Goal: Information Seeking & Learning: Learn about a topic

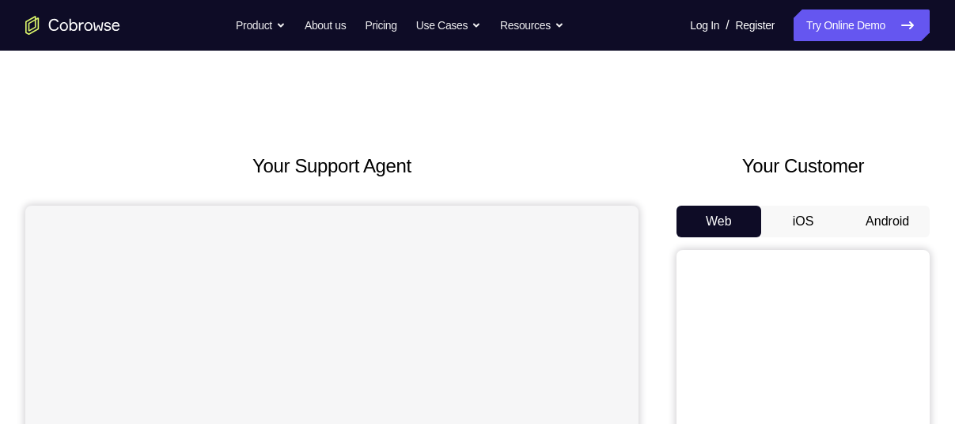
scroll to position [63, 0]
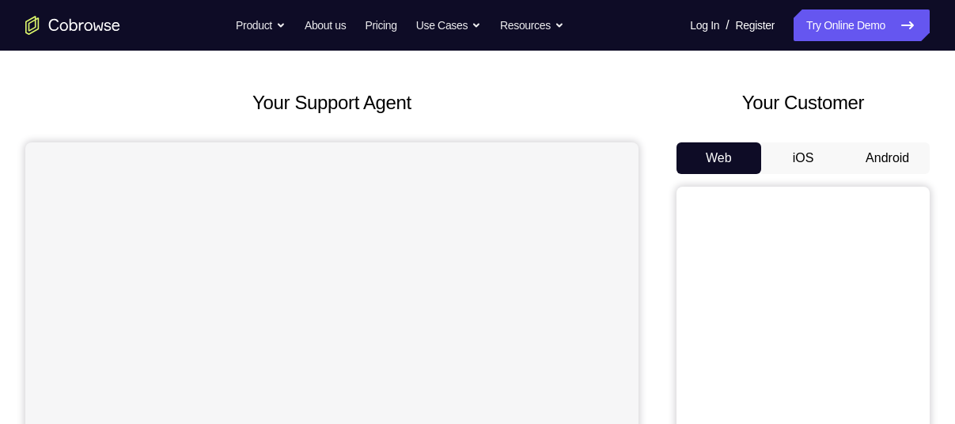
click at [890, 145] on button "Android" at bounding box center [887, 158] width 85 height 32
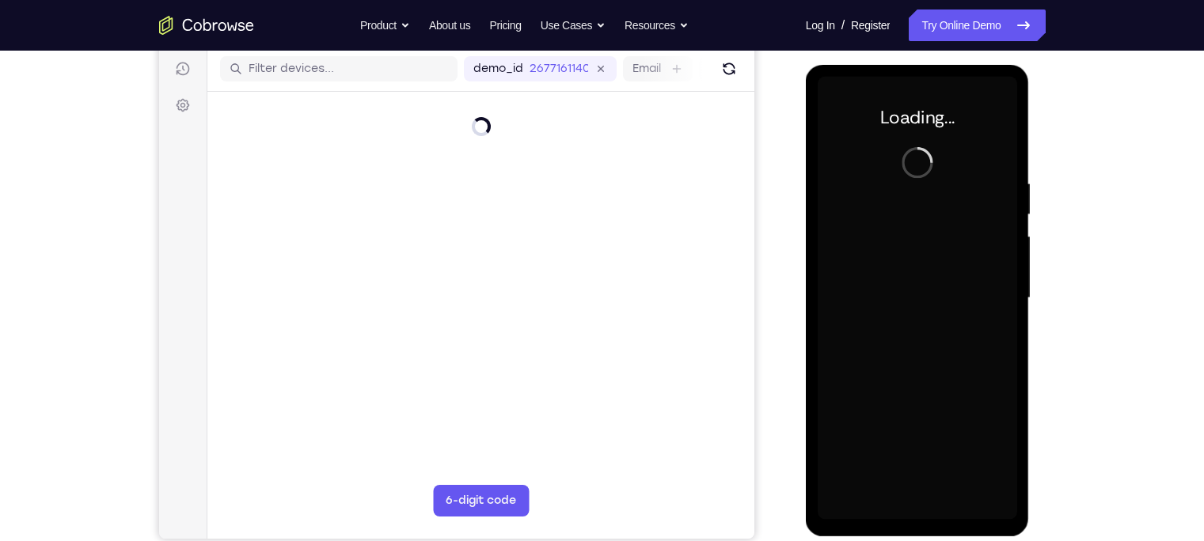
scroll to position [0, 0]
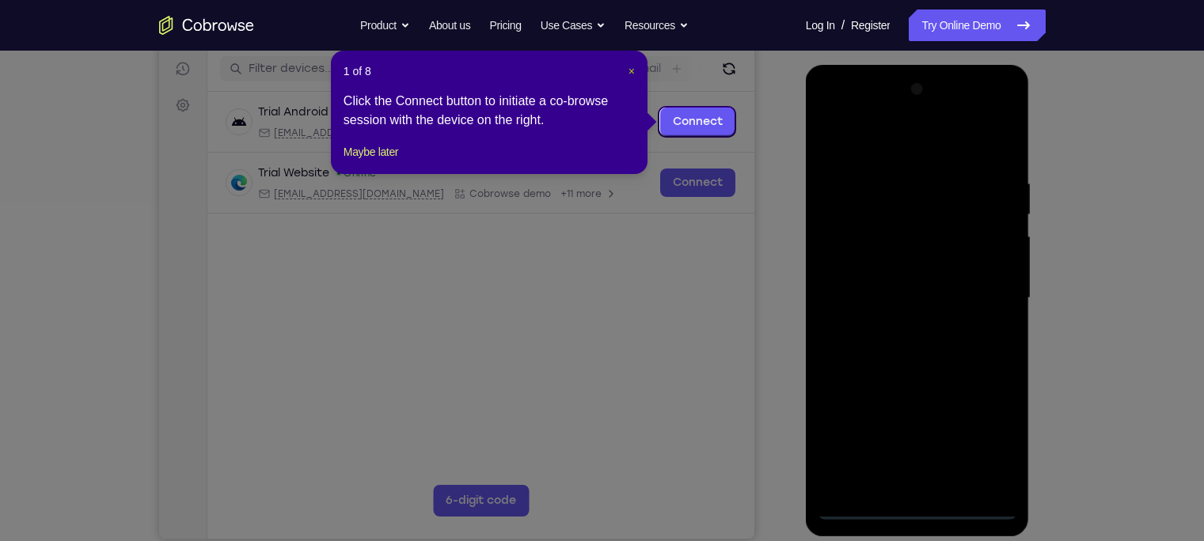
click at [629, 71] on span "×" at bounding box center [632, 71] width 6 height 13
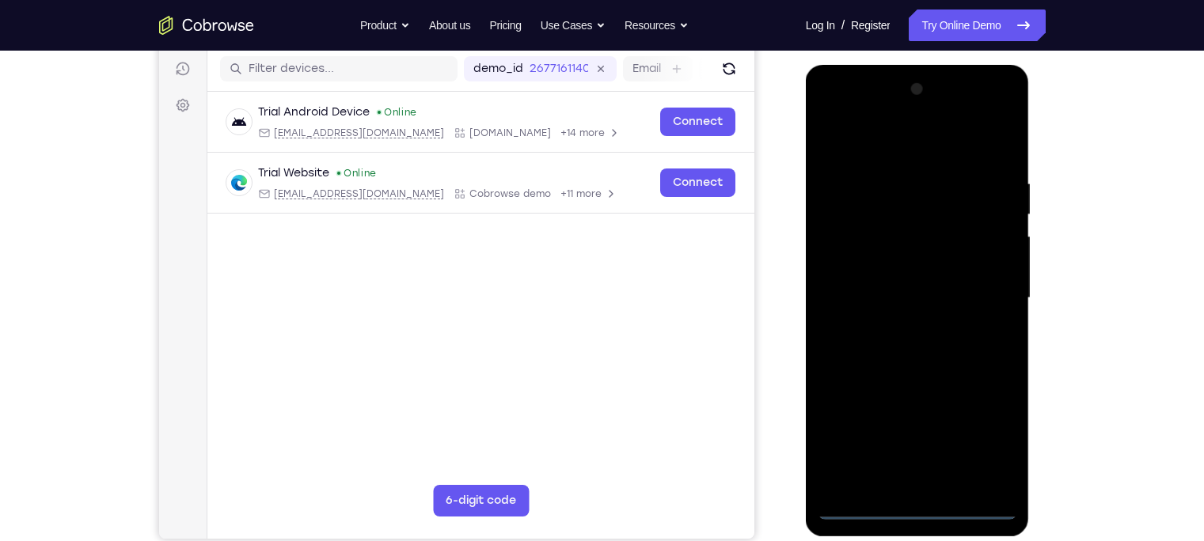
click at [917, 424] on div at bounding box center [917, 298] width 199 height 443
click at [955, 424] on div at bounding box center [917, 298] width 199 height 443
click at [955, 120] on div at bounding box center [917, 298] width 199 height 443
click at [954, 136] on div at bounding box center [917, 298] width 199 height 443
click at [913, 108] on div at bounding box center [917, 298] width 199 height 443
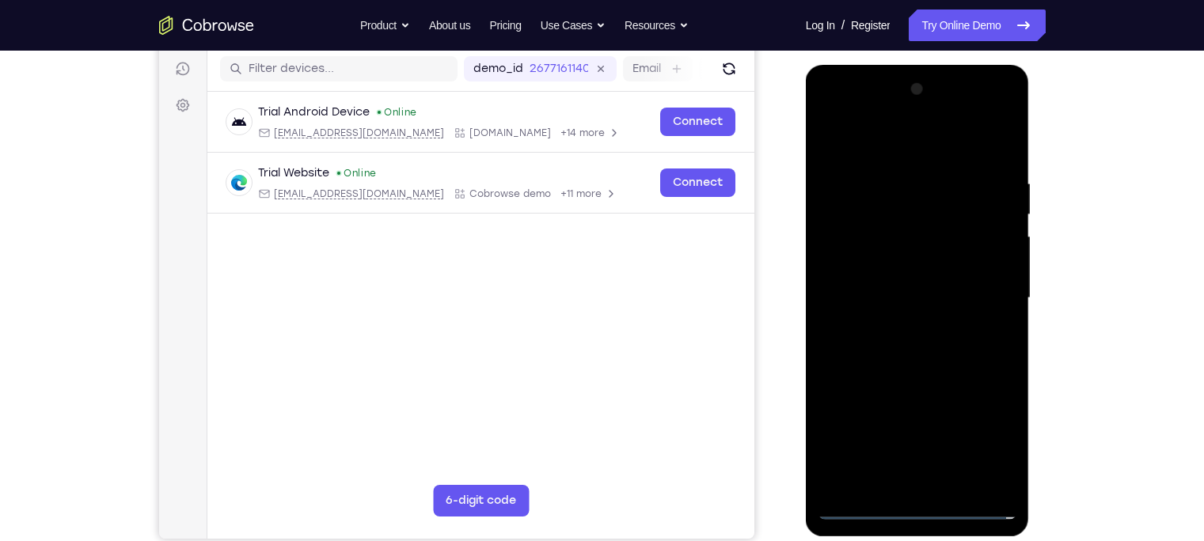
click at [905, 326] on div at bounding box center [917, 298] width 199 height 443
click at [904, 281] on div at bounding box center [917, 298] width 199 height 443
click at [904, 269] on div at bounding box center [917, 298] width 199 height 443
click at [902, 291] on div at bounding box center [917, 298] width 199 height 443
click at [955, 160] on div at bounding box center [917, 298] width 199 height 443
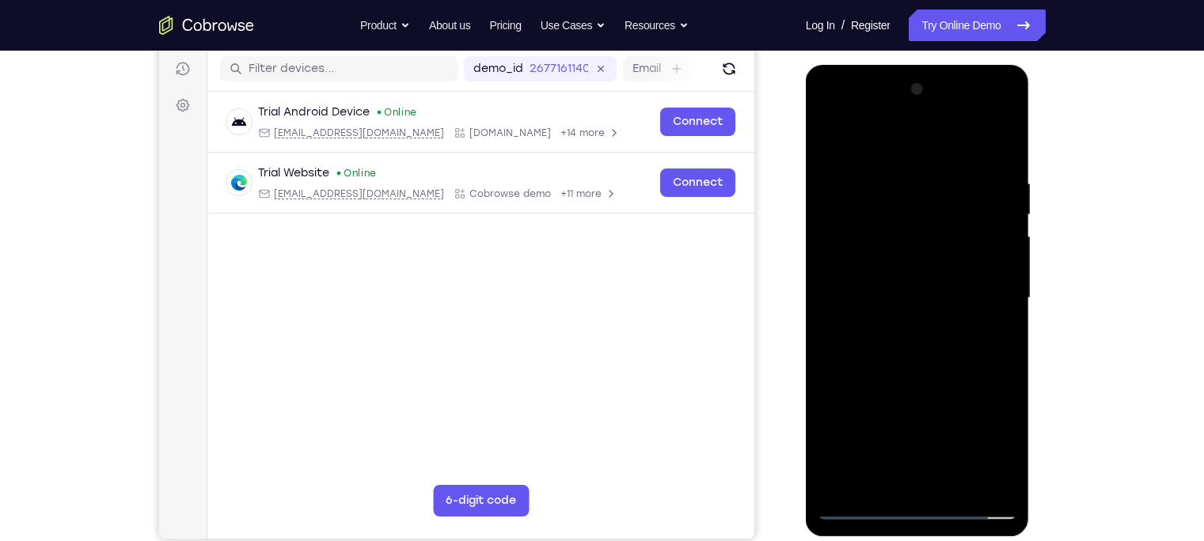
click at [955, 139] on div at bounding box center [917, 298] width 199 height 443
click at [887, 223] on div at bounding box center [917, 298] width 199 height 443
drag, startPoint x: 926, startPoint y: 370, endPoint x: 917, endPoint y: 439, distance: 70.2
click at [917, 424] on div at bounding box center [917, 298] width 199 height 443
click at [845, 424] on div at bounding box center [917, 298] width 199 height 443
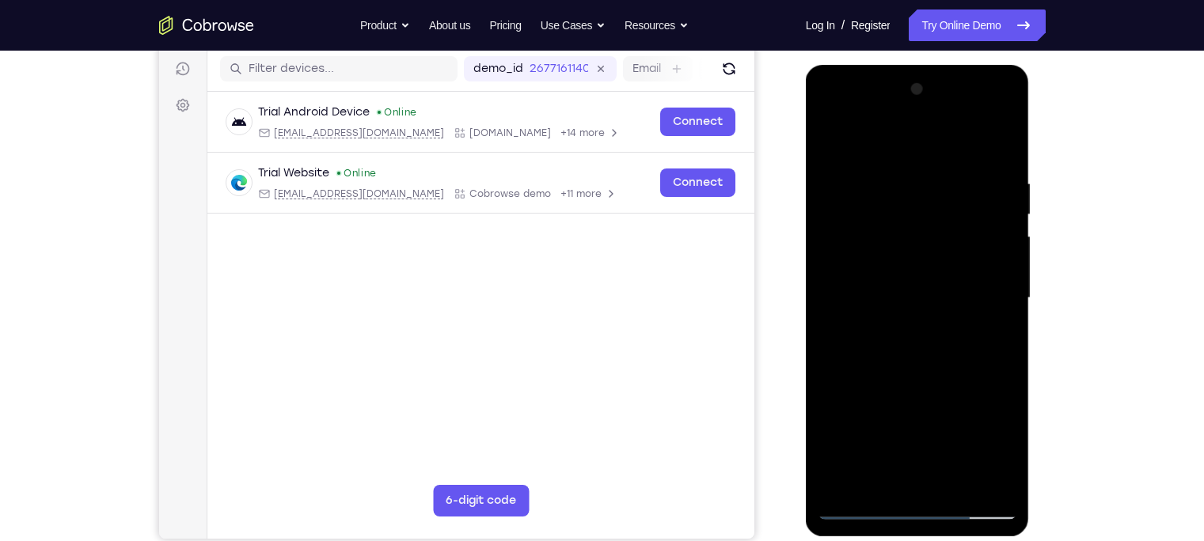
drag, startPoint x: 974, startPoint y: 176, endPoint x: 875, endPoint y: 173, distance: 99.0
click at [875, 173] on div at bounding box center [917, 298] width 199 height 443
drag, startPoint x: 879, startPoint y: 172, endPoint x: 850, endPoint y: 168, distance: 29.6
click at [850, 168] on div at bounding box center [917, 298] width 199 height 443
drag, startPoint x: 938, startPoint y: 172, endPoint x: 883, endPoint y: 168, distance: 55.6
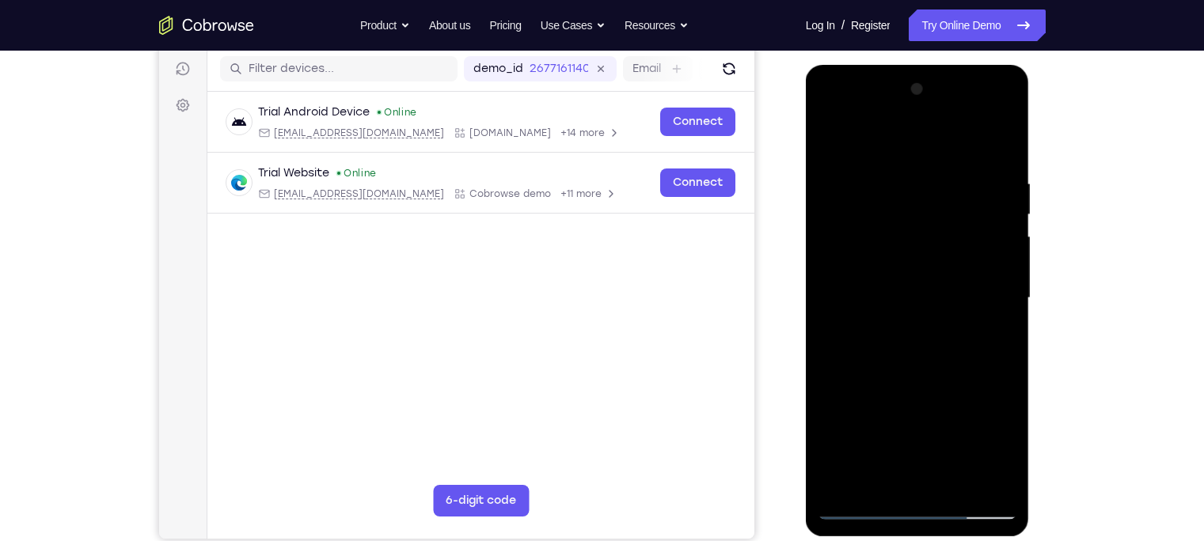
click at [883, 168] on div at bounding box center [917, 298] width 199 height 443
drag, startPoint x: 937, startPoint y: 164, endPoint x: 875, endPoint y: 173, distance: 63.3
click at [875, 173] on div at bounding box center [917, 298] width 199 height 443
drag, startPoint x: 947, startPoint y: 161, endPoint x: 891, endPoint y: 161, distance: 56.2
click at [891, 161] on div at bounding box center [917, 298] width 199 height 443
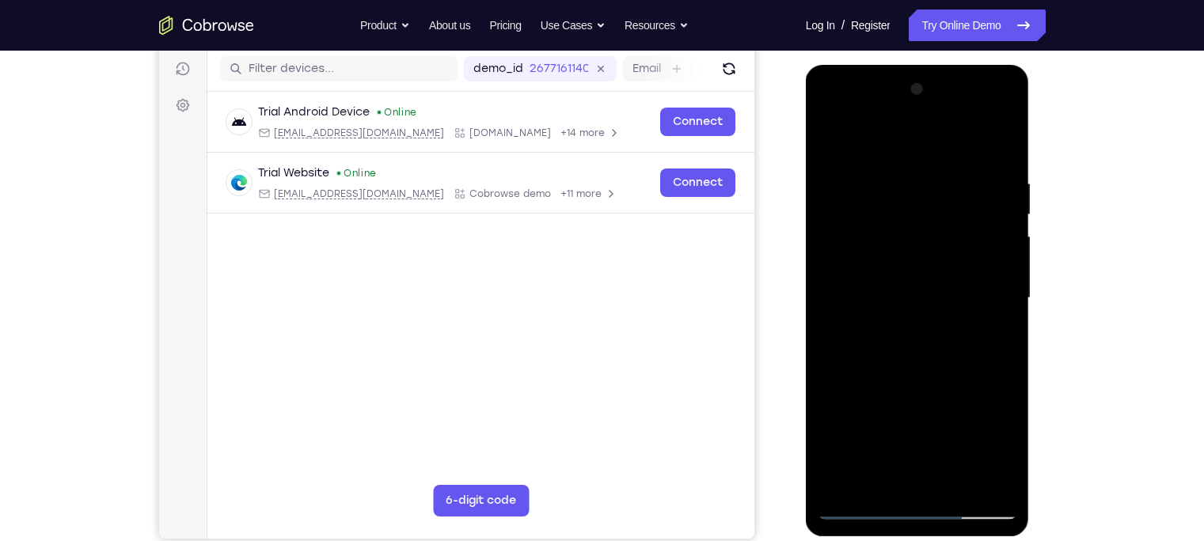
drag, startPoint x: 966, startPoint y: 160, endPoint x: 973, endPoint y: 178, distance: 19.6
click at [955, 178] on div at bounding box center [917, 298] width 199 height 443
click at [864, 173] on div at bounding box center [917, 298] width 199 height 443
click at [955, 146] on div at bounding box center [917, 298] width 199 height 443
click at [879, 424] on div at bounding box center [917, 298] width 199 height 443
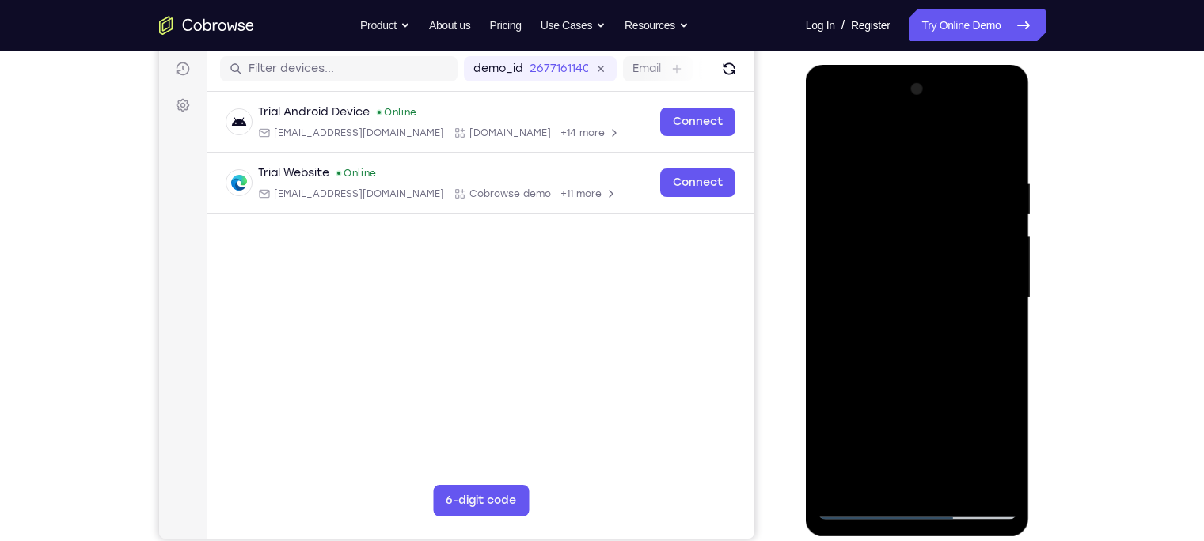
click at [939, 137] on div at bounding box center [917, 298] width 199 height 443
click at [834, 215] on div at bounding box center [917, 298] width 199 height 443
click at [955, 251] on div at bounding box center [917, 298] width 199 height 443
click at [955, 146] on div at bounding box center [917, 298] width 199 height 443
click at [878, 142] on div at bounding box center [917, 298] width 199 height 443
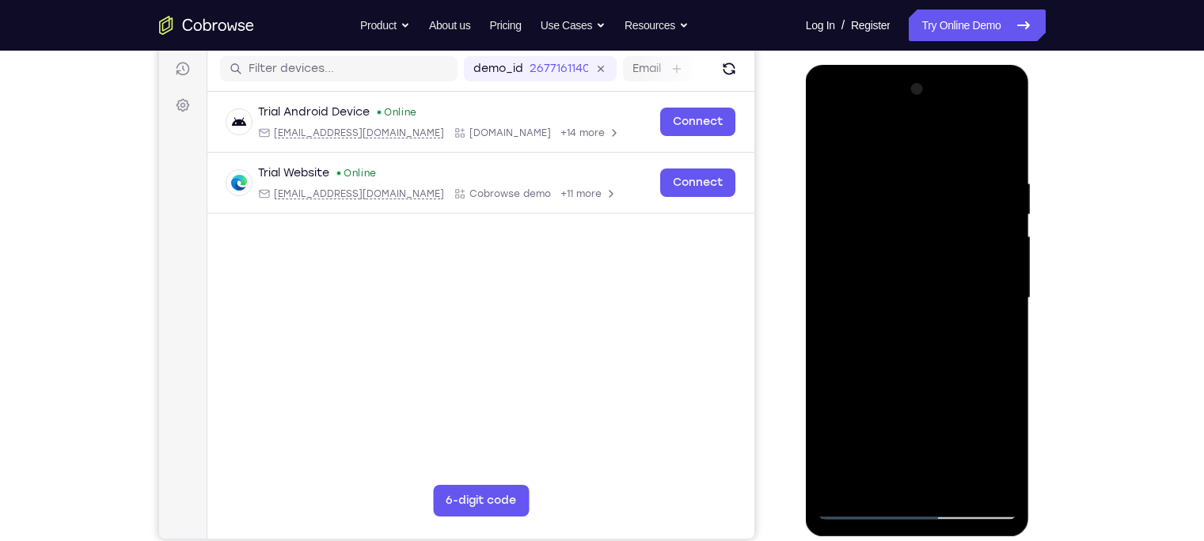
click at [955, 138] on div at bounding box center [917, 298] width 199 height 443
click at [955, 139] on div at bounding box center [917, 298] width 199 height 443
click at [955, 346] on div at bounding box center [917, 298] width 199 height 443
click at [831, 139] on div at bounding box center [917, 298] width 199 height 443
drag, startPoint x: 929, startPoint y: 409, endPoint x: 931, endPoint y: 220, distance: 189.2
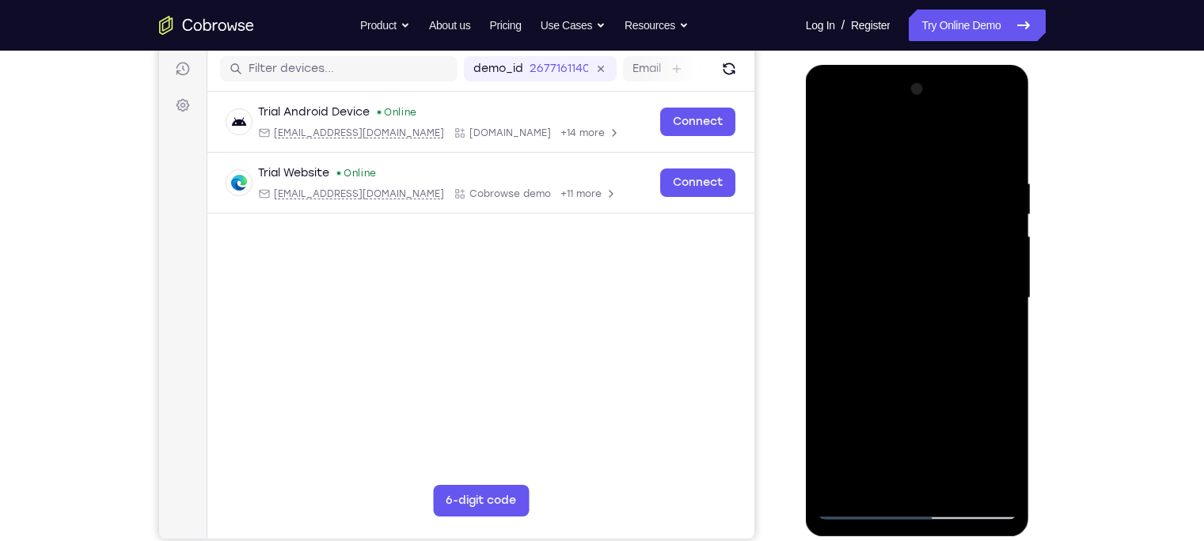
click at [931, 220] on div at bounding box center [917, 298] width 199 height 443
drag, startPoint x: 930, startPoint y: 425, endPoint x: 962, endPoint y: 268, distance: 159.9
click at [955, 268] on div at bounding box center [917, 298] width 199 height 443
drag, startPoint x: 911, startPoint y: 382, endPoint x: 921, endPoint y: 215, distance: 168.1
click at [921, 215] on div at bounding box center [917, 298] width 199 height 443
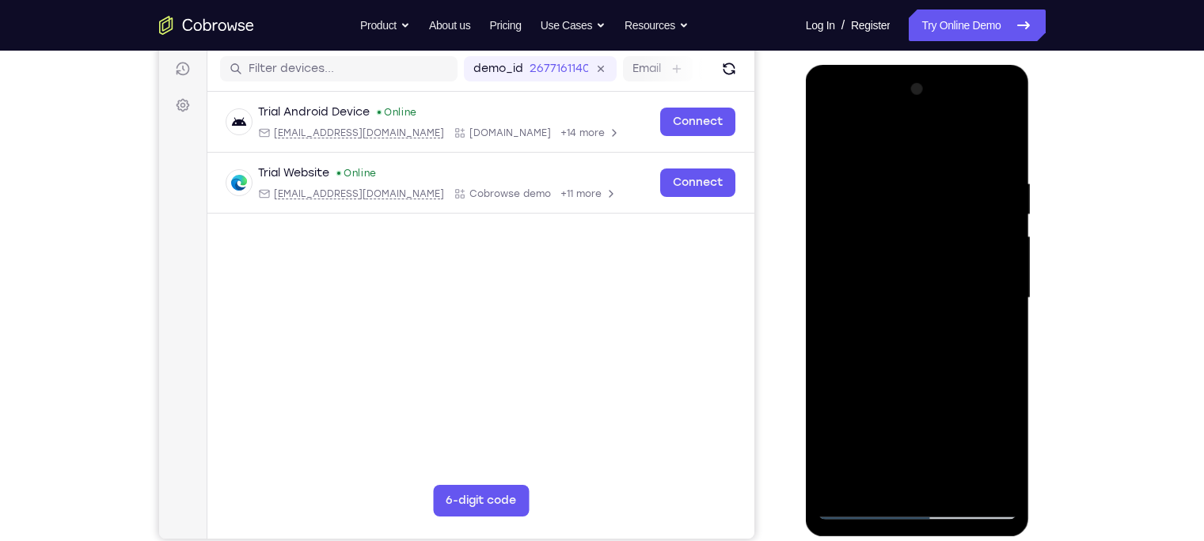
drag, startPoint x: 902, startPoint y: 391, endPoint x: 896, endPoint y: 269, distance: 122.1
click at [896, 269] on div at bounding box center [917, 298] width 199 height 443
drag, startPoint x: 905, startPoint y: 379, endPoint x: 895, endPoint y: 211, distance: 168.1
click at [895, 211] on div at bounding box center [917, 298] width 199 height 443
click at [863, 424] on div at bounding box center [917, 298] width 199 height 443
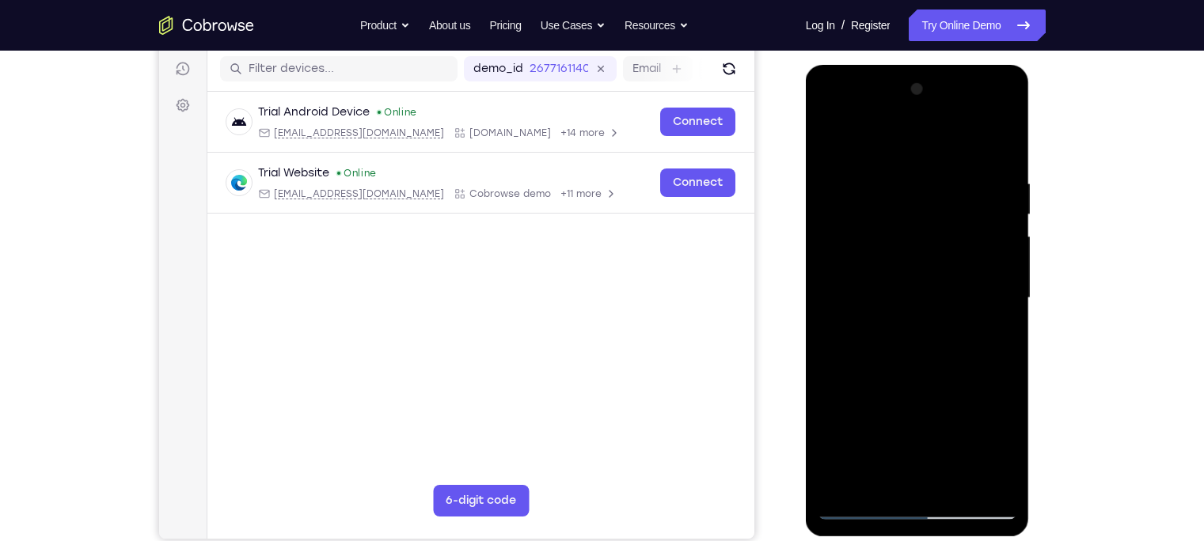
click at [901, 334] on div at bounding box center [917, 298] width 199 height 443
click at [955, 111] on div at bounding box center [917, 298] width 199 height 443
click at [834, 112] on div at bounding box center [917, 298] width 199 height 443
click at [871, 112] on div at bounding box center [917, 298] width 199 height 443
click at [908, 294] on div at bounding box center [917, 298] width 199 height 443
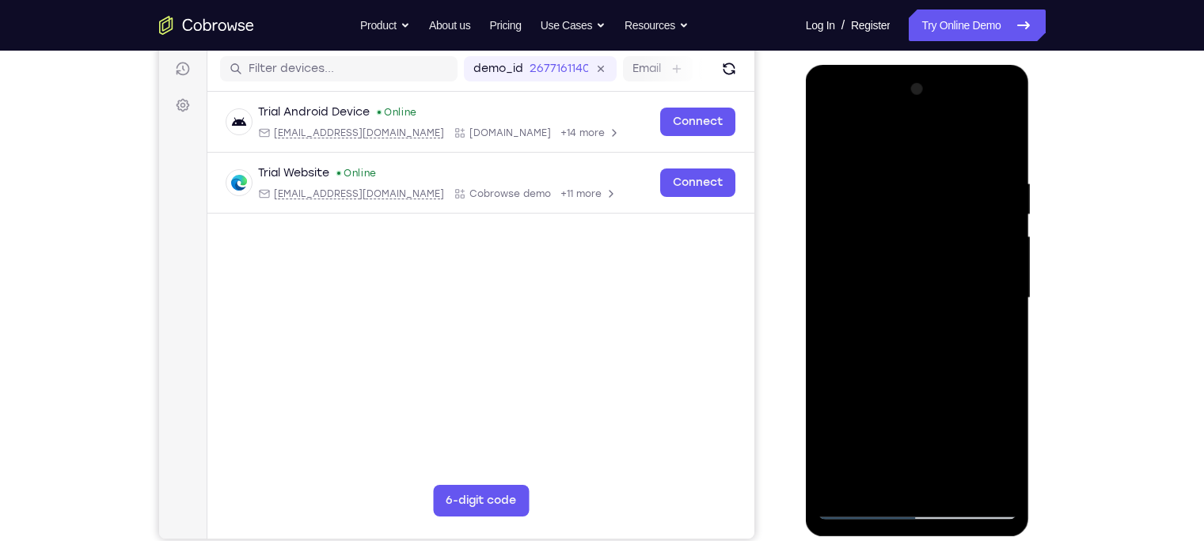
click at [905, 277] on div at bounding box center [917, 298] width 199 height 443
click at [891, 302] on div at bounding box center [917, 298] width 199 height 443
click at [910, 374] on div at bounding box center [917, 298] width 199 height 443
click at [913, 282] on div at bounding box center [917, 298] width 199 height 443
drag, startPoint x: 911, startPoint y: 403, endPoint x: 906, endPoint y: 319, distance: 84.0
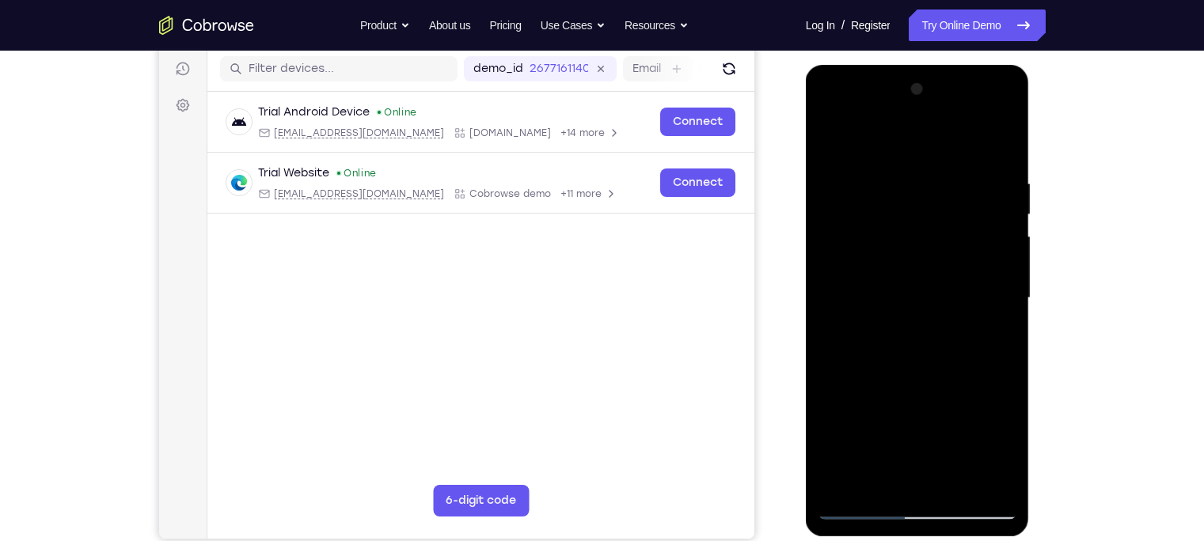
click at [906, 319] on div at bounding box center [917, 298] width 199 height 443
click at [929, 424] on div at bounding box center [917, 298] width 199 height 443
click at [878, 275] on div at bounding box center [917, 298] width 199 height 443
click at [861, 334] on div at bounding box center [917, 298] width 199 height 443
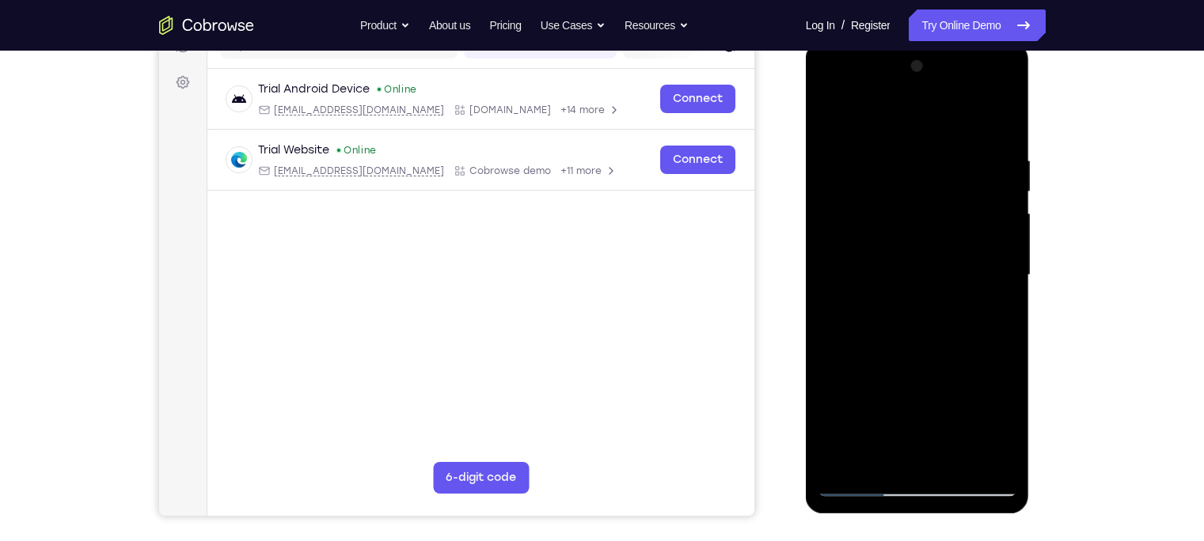
scroll to position [222, 0]
click at [955, 135] on div at bounding box center [917, 273] width 199 height 443
click at [838, 112] on div at bounding box center [917, 273] width 199 height 443
click at [955, 113] on div at bounding box center [917, 273] width 199 height 443
click at [913, 151] on div at bounding box center [917, 273] width 199 height 443
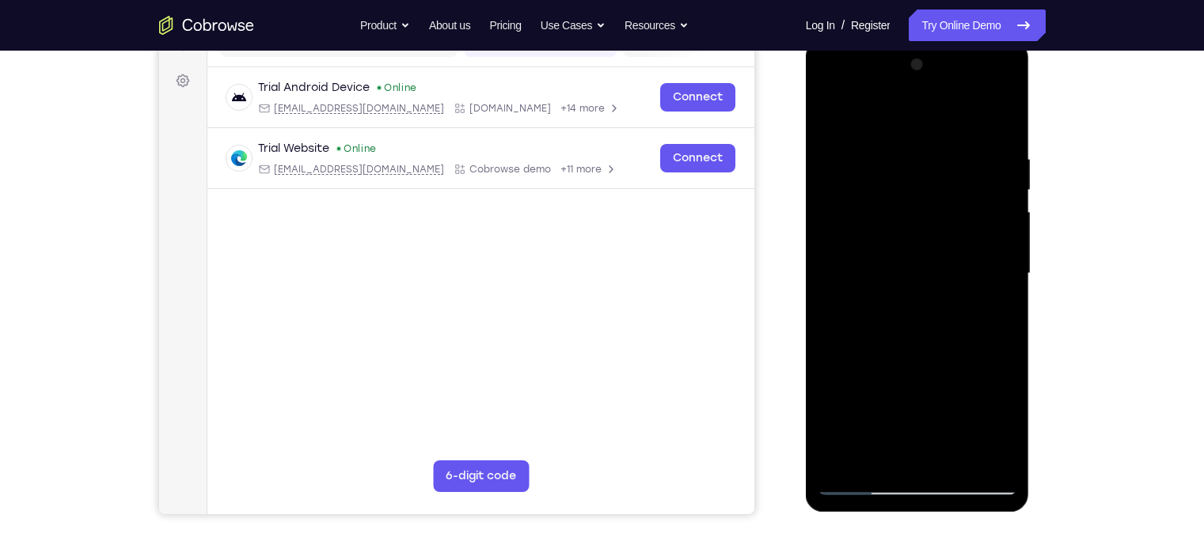
drag, startPoint x: 939, startPoint y: 377, endPoint x: 941, endPoint y: 323, distance: 53.9
click at [941, 323] on div at bounding box center [917, 273] width 199 height 443
click at [913, 371] on div at bounding box center [917, 273] width 199 height 443
click at [930, 313] on div at bounding box center [917, 273] width 199 height 443
click at [861, 424] on div at bounding box center [917, 273] width 199 height 443
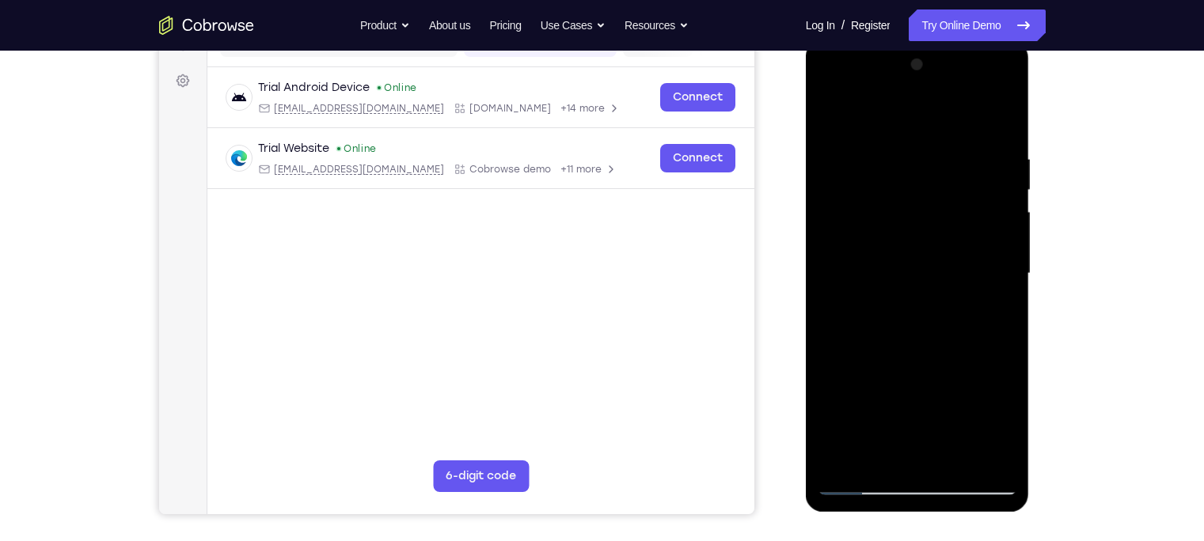
click at [835, 110] on div at bounding box center [917, 273] width 199 height 443
click at [831, 112] on div at bounding box center [917, 273] width 199 height 443
drag, startPoint x: 926, startPoint y: 148, endPoint x: 915, endPoint y: 359, distance: 211.6
click at [915, 359] on div at bounding box center [917, 273] width 199 height 443
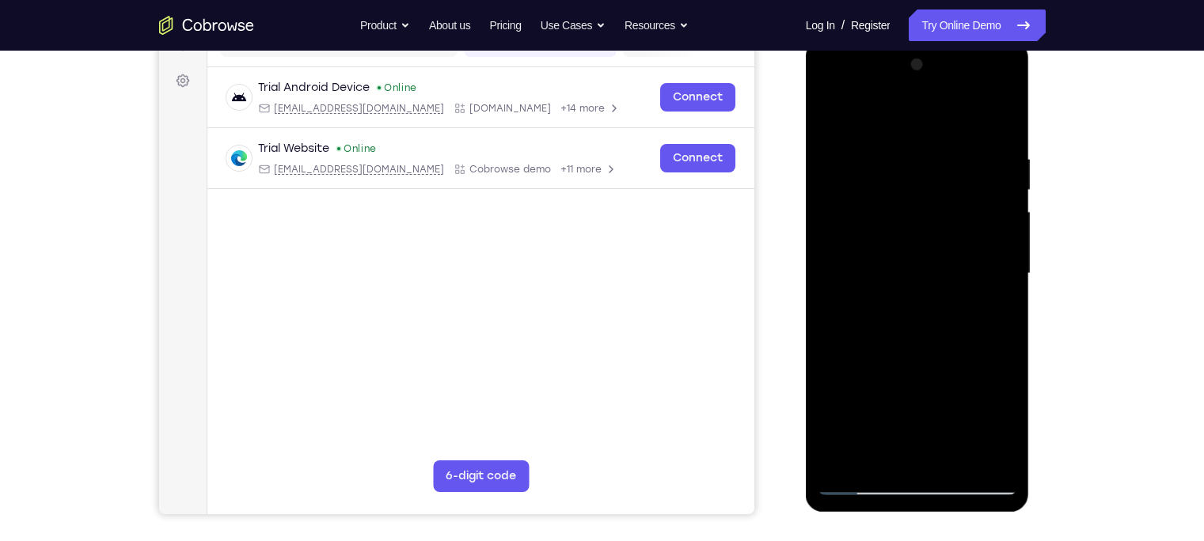
drag, startPoint x: 918, startPoint y: 147, endPoint x: 920, endPoint y: 336, distance: 189.2
click at [920, 336] on div at bounding box center [917, 273] width 199 height 443
drag, startPoint x: 922, startPoint y: 147, endPoint x: 930, endPoint y: 345, distance: 198.1
click at [930, 345] on div at bounding box center [917, 273] width 199 height 443
drag, startPoint x: 929, startPoint y: 167, endPoint x: 917, endPoint y: 389, distance: 222.8
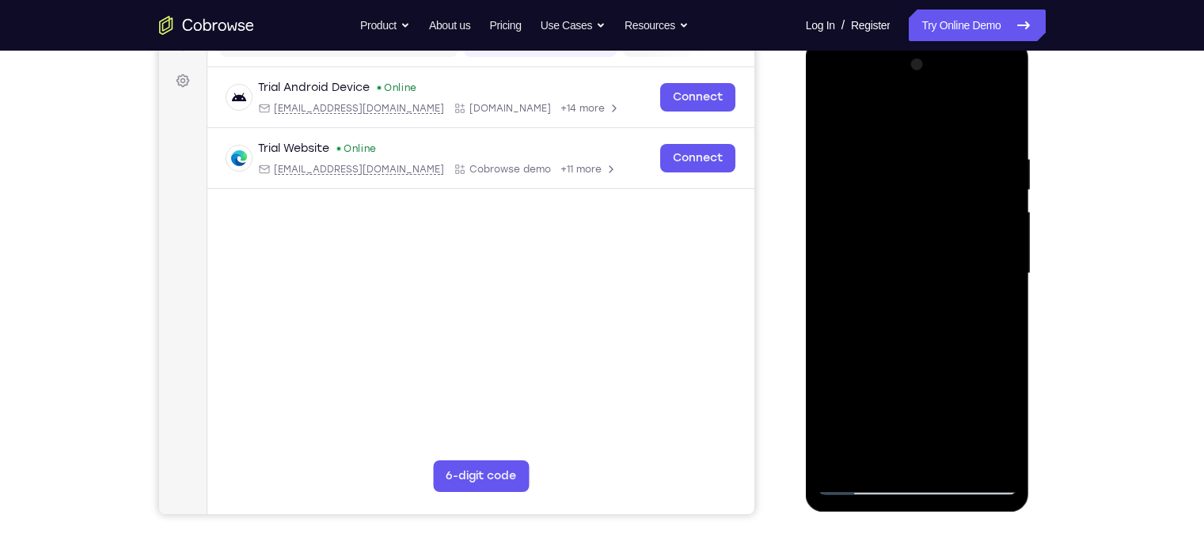
click at [917, 389] on div at bounding box center [917, 273] width 199 height 443
click at [955, 114] on div at bounding box center [917, 273] width 199 height 443
drag, startPoint x: 919, startPoint y: 416, endPoint x: 930, endPoint y: 112, distance: 305.0
click at [930, 112] on div at bounding box center [917, 273] width 199 height 443
drag, startPoint x: 908, startPoint y: 405, endPoint x: 912, endPoint y: 142, distance: 262.1
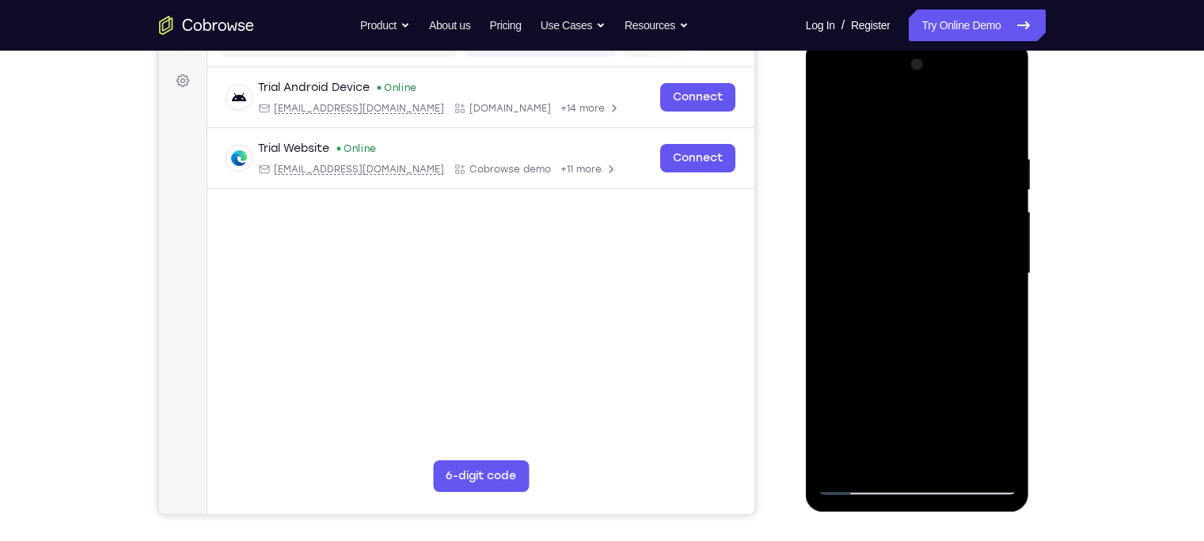
click at [912, 142] on div at bounding box center [917, 273] width 199 height 443
click at [910, 424] on div at bounding box center [917, 273] width 199 height 443
click at [906, 306] on div at bounding box center [917, 273] width 199 height 443
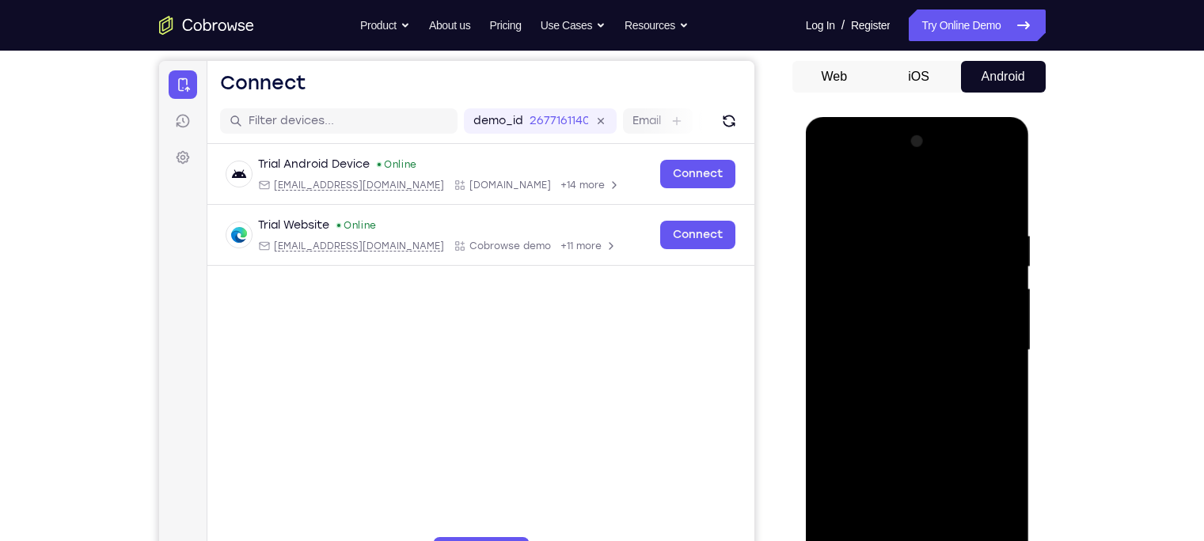
scroll to position [144, 0]
